Goal: Navigation & Orientation: Find specific page/section

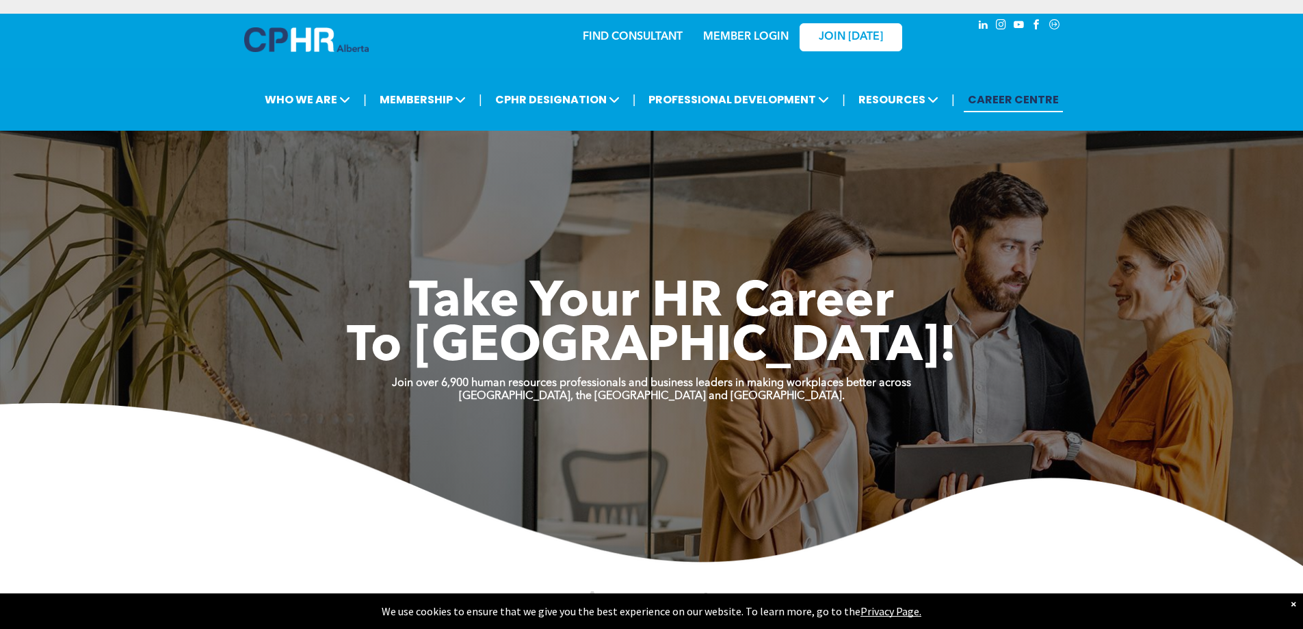
click at [730, 36] on link "MEMBER LOGIN" at bounding box center [745, 36] width 85 height 11
click at [302, 36] on img at bounding box center [306, 39] width 124 height 25
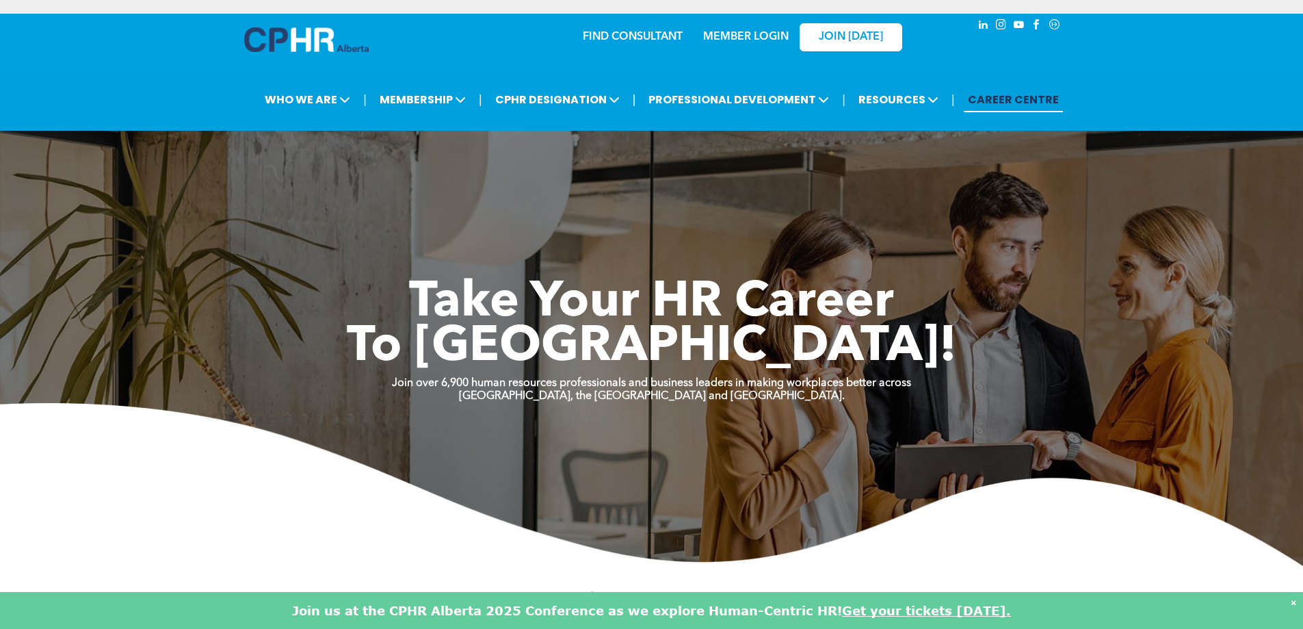
click at [754, 37] on link "MEMBER LOGIN" at bounding box center [745, 36] width 85 height 11
